Goal: Check status

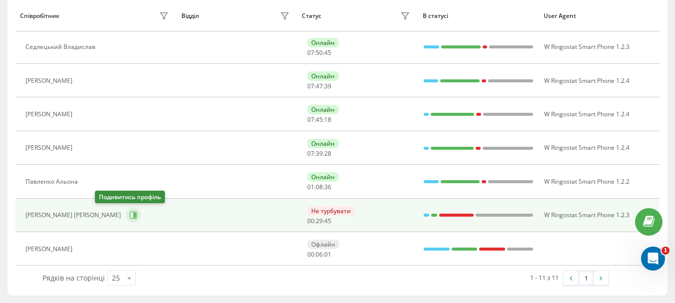
click at [129, 213] on icon at bounding box center [133, 215] width 8 height 8
click at [129, 214] on icon at bounding box center [133, 215] width 8 height 8
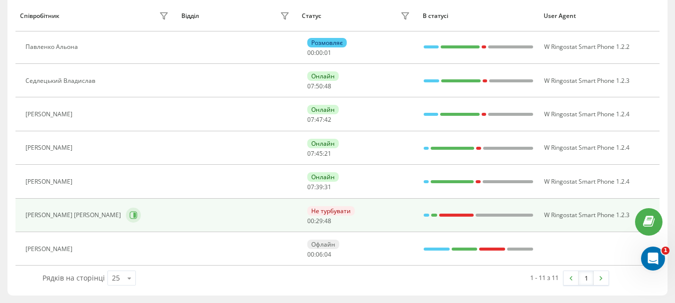
click at [129, 214] on icon at bounding box center [133, 215] width 8 height 8
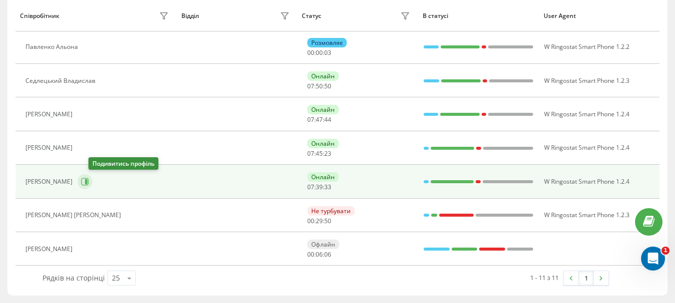
click at [89, 181] on icon at bounding box center [85, 182] width 8 height 8
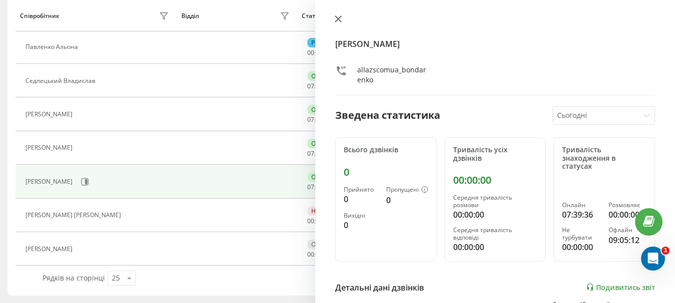
click at [336, 16] on icon at bounding box center [338, 19] width 6 height 6
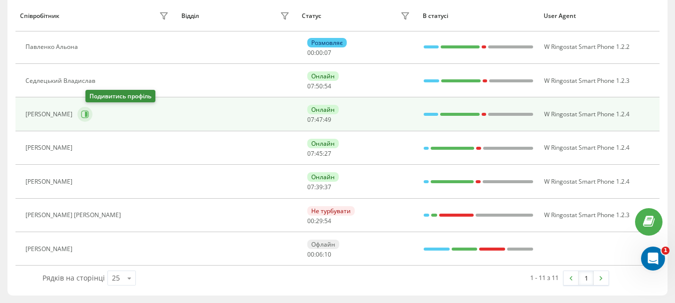
click at [89, 114] on icon at bounding box center [85, 114] width 8 height 8
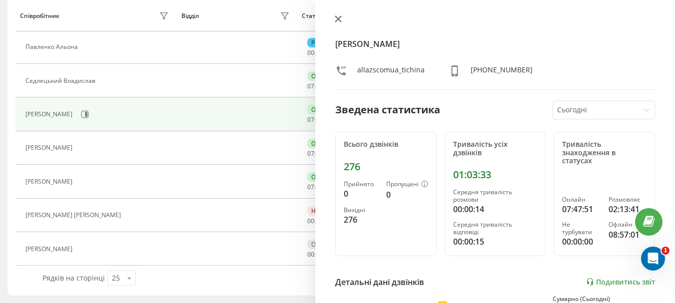
click at [342, 19] on button at bounding box center [338, 19] width 13 height 9
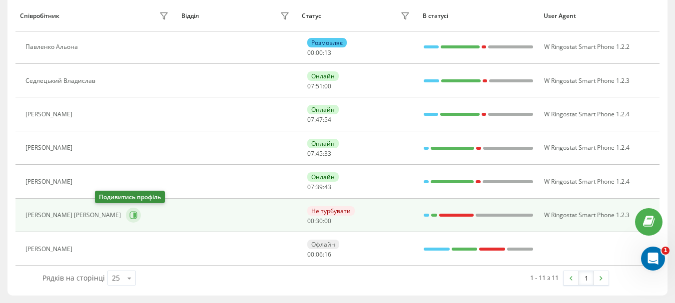
click at [133, 215] on icon at bounding box center [134, 215] width 2 height 5
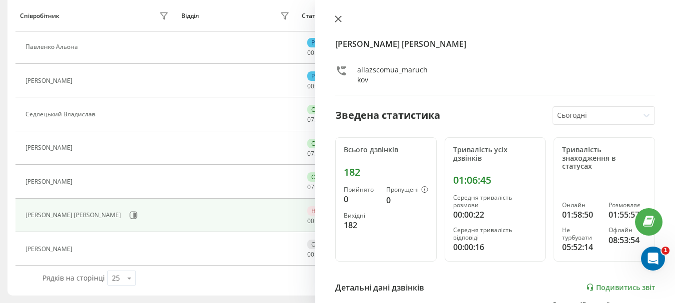
click at [339, 17] on icon at bounding box center [338, 18] width 7 height 7
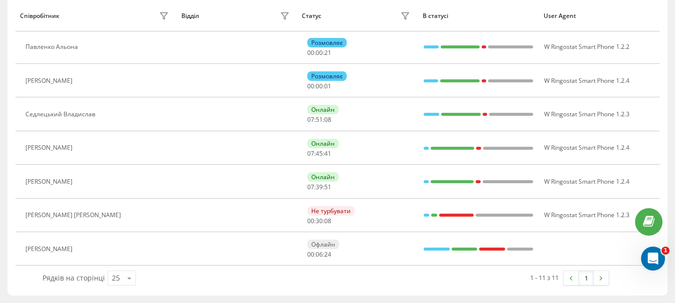
scroll to position [229, 0]
